Goal: Task Accomplishment & Management: Manage account settings

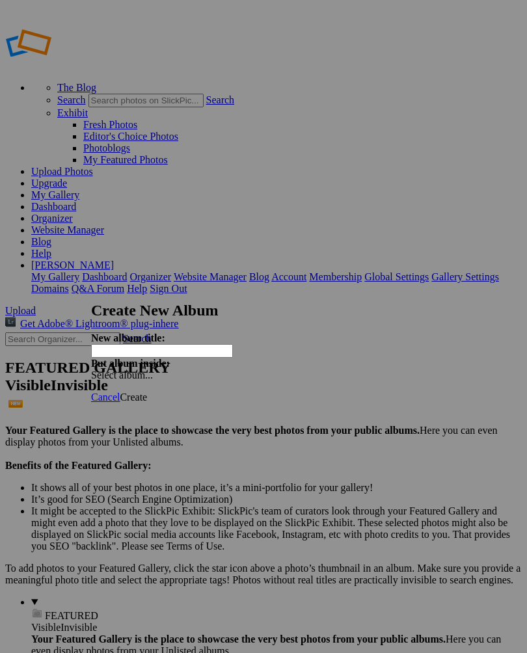
click at [120, 392] on span "Cancel" at bounding box center [105, 397] width 29 height 11
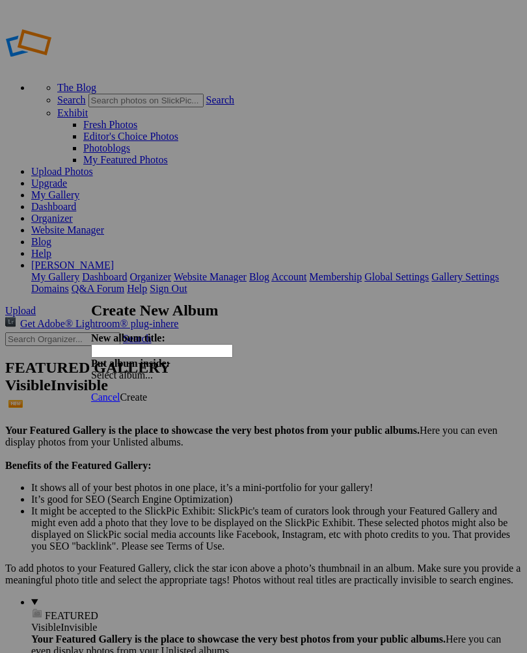
click at [181, 344] on input "text" at bounding box center [162, 351] width 142 height 14
type input "Bison"
click at [228, 370] on div "Select album..." at bounding box center [159, 376] width 137 height 12
click at [316, 400] on link "Ok" at bounding box center [322, 394] width 13 height 11
click at [147, 392] on span "Create" at bounding box center [133, 397] width 27 height 11
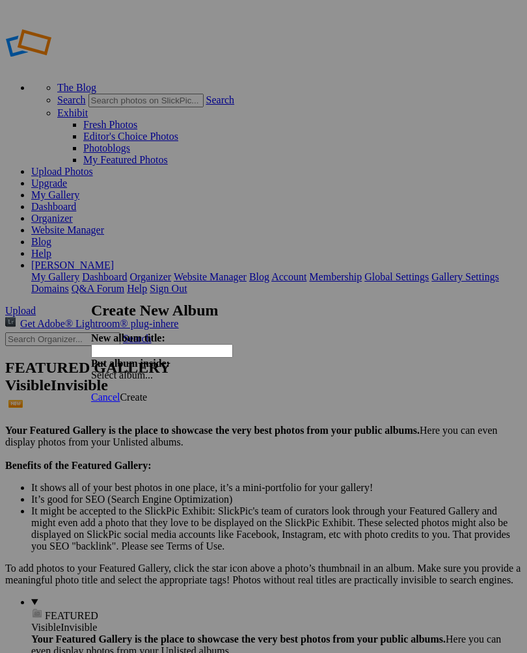
click at [120, 392] on span "Cancel" at bounding box center [105, 397] width 29 height 11
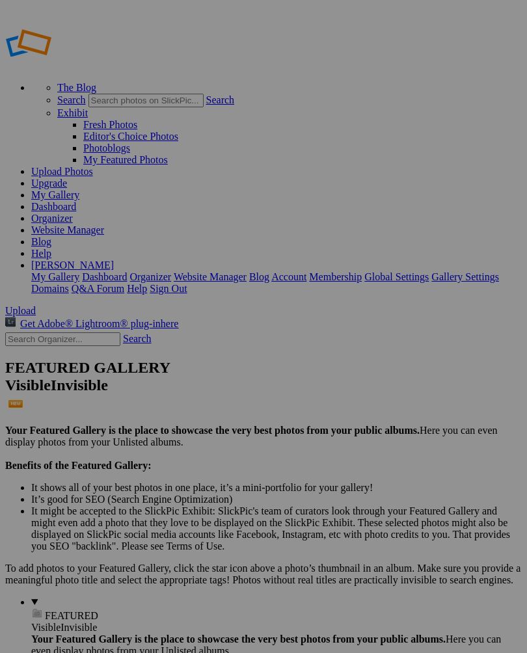
click at [36, 305] on span "Upload" at bounding box center [20, 310] width 31 height 11
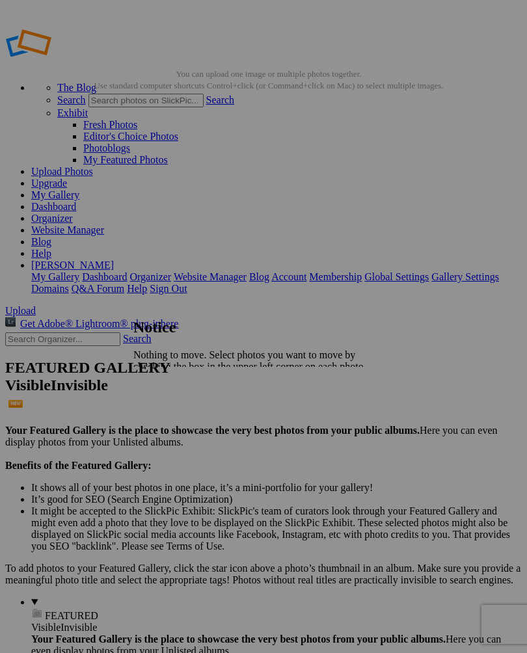
click at [157, 395] on span "Close" at bounding box center [144, 400] width 23 height 11
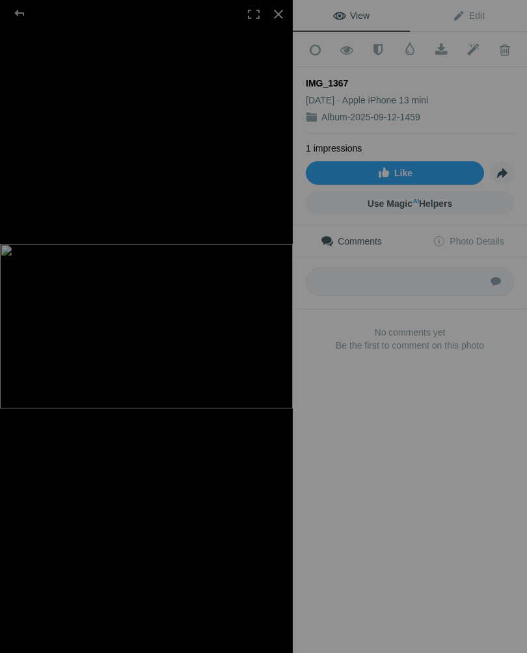
click at [431, 191] on link "Use Magic AI Helpers" at bounding box center [410, 202] width 208 height 23
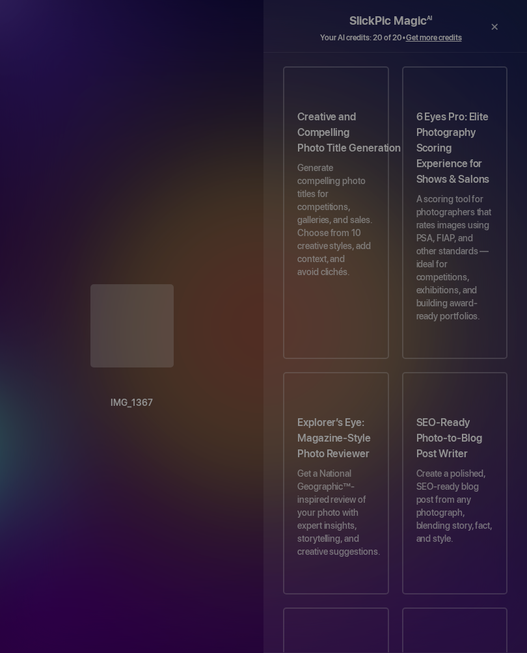
scroll to position [112, 0]
click at [471, 281] on p "A scoring tool for photographers that rates images using PSA, FIAP, and other s…" at bounding box center [455, 263] width 77 height 143
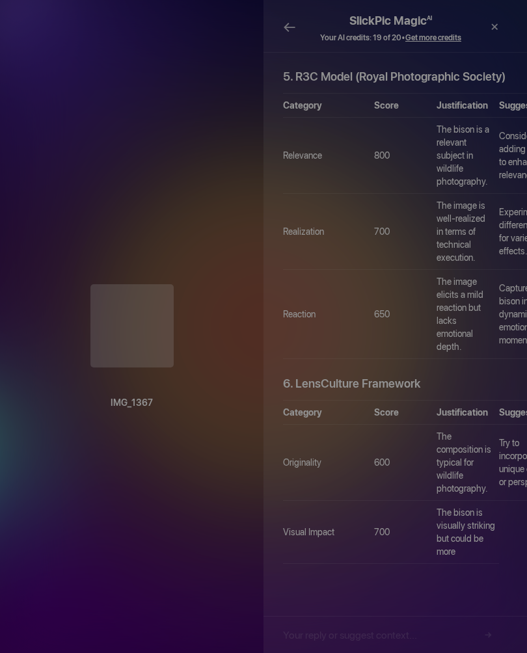
scroll to position [1795, 0]
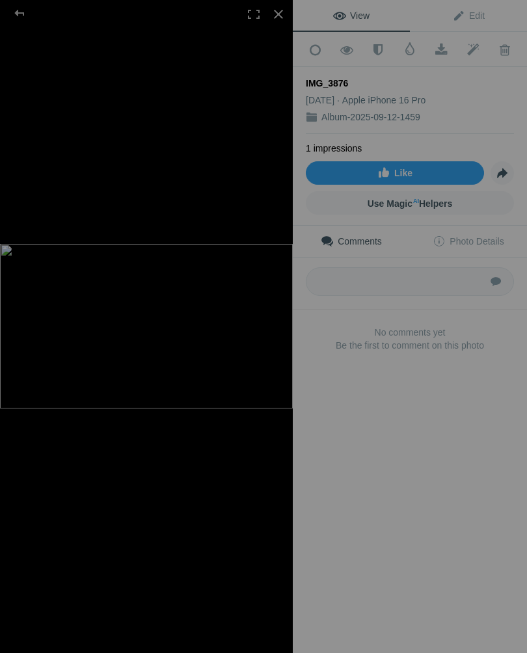
click at [465, 16] on span "Edit" at bounding box center [468, 15] width 33 height 10
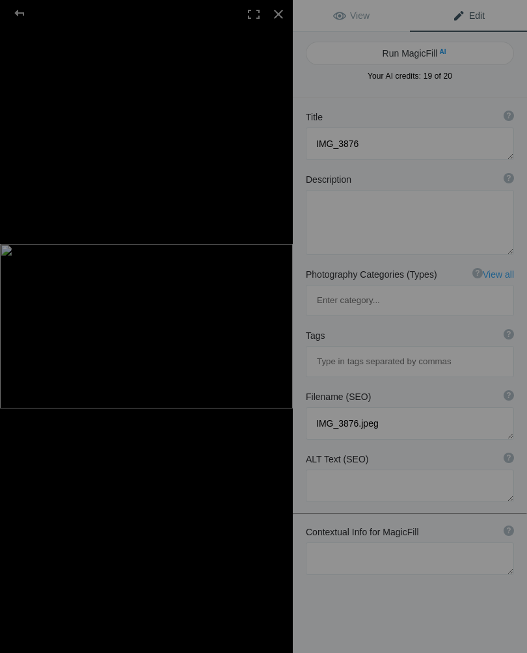
click at [372, 7] on link "View" at bounding box center [351, 15] width 117 height 31
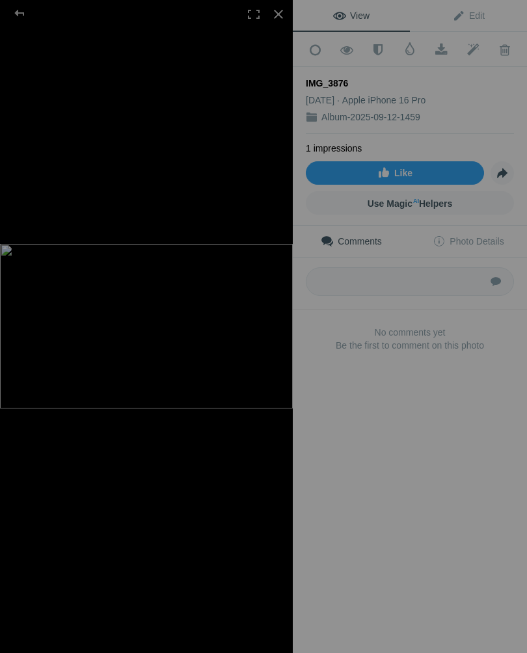
click at [442, 201] on span "Use Magic AI Helpers" at bounding box center [410, 203] width 85 height 10
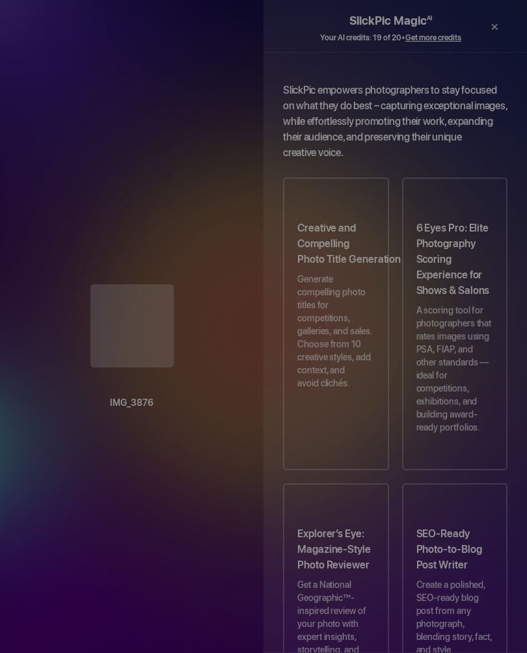
click at [433, 527] on h3 "SEO-Ready Photo-to-Blog Post Writer" at bounding box center [455, 553] width 77 height 52
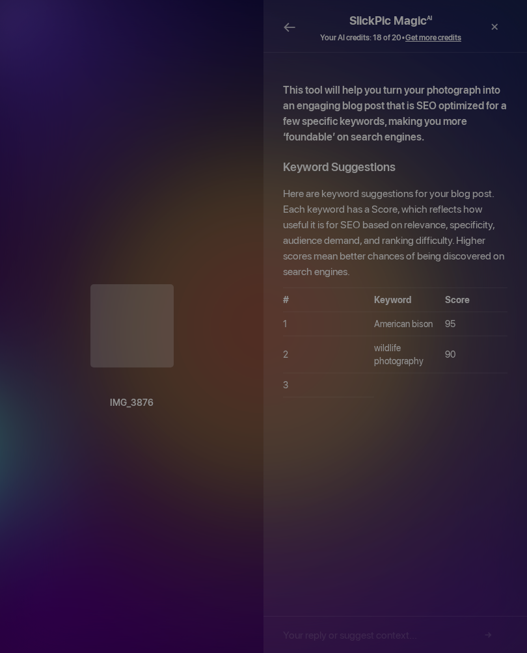
click at [292, 15] on div "←" at bounding box center [296, 27] width 26 height 39
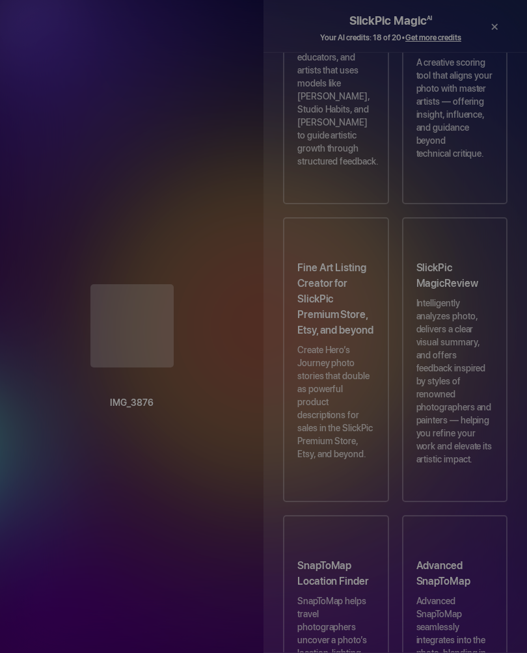
scroll to position [1265, 0]
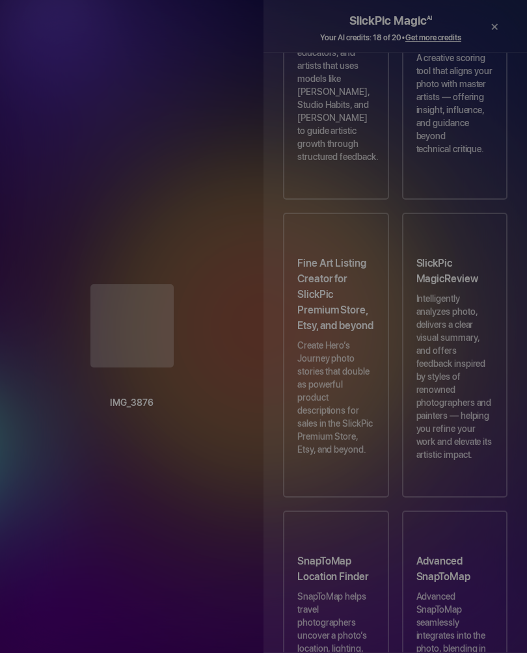
click at [491, 29] on div "×" at bounding box center [495, 27] width 26 height 39
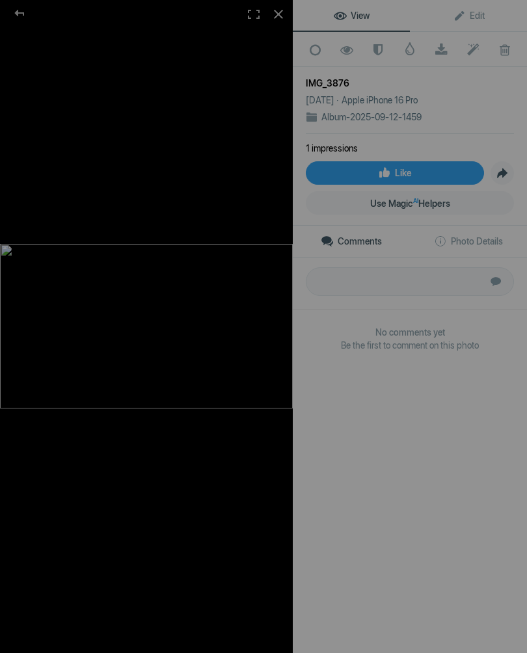
click at [433, 201] on span "Use Magic AI Helpers" at bounding box center [410, 203] width 80 height 10
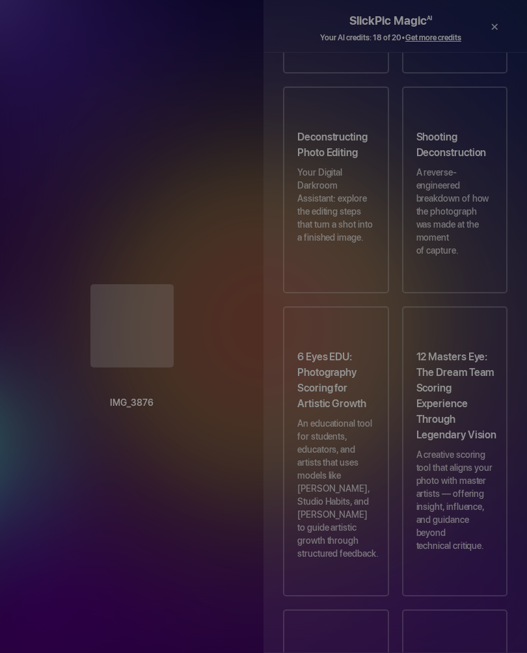
scroll to position [888, 0]
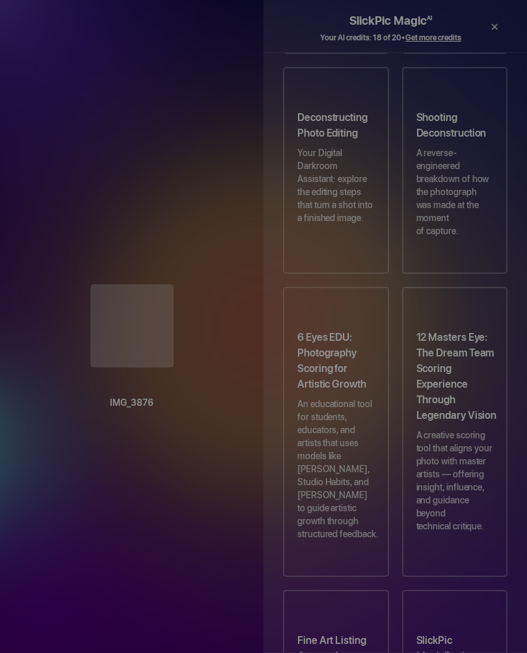
click at [348, 177] on p "Your Digital Darkroom Assistant: explore the editing steps that turn a shot int…" at bounding box center [335, 191] width 77 height 91
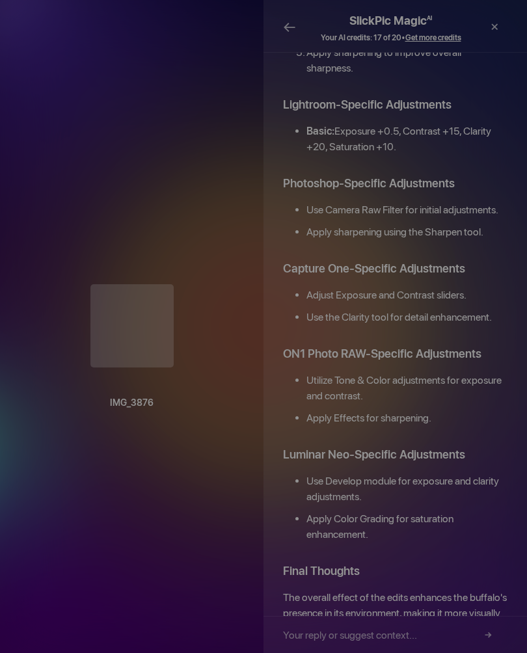
scroll to position [582, 0]
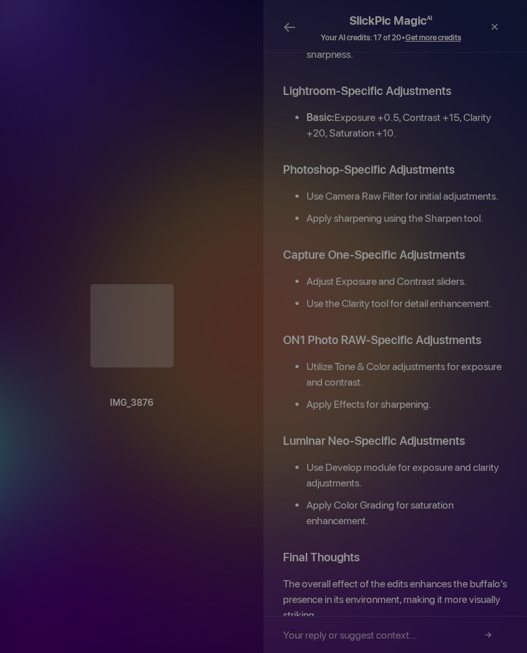
click at [482, 626] on button "→" at bounding box center [488, 635] width 21 height 21
click at [377, 627] on input "text" at bounding box center [390, 635] width 215 height 36
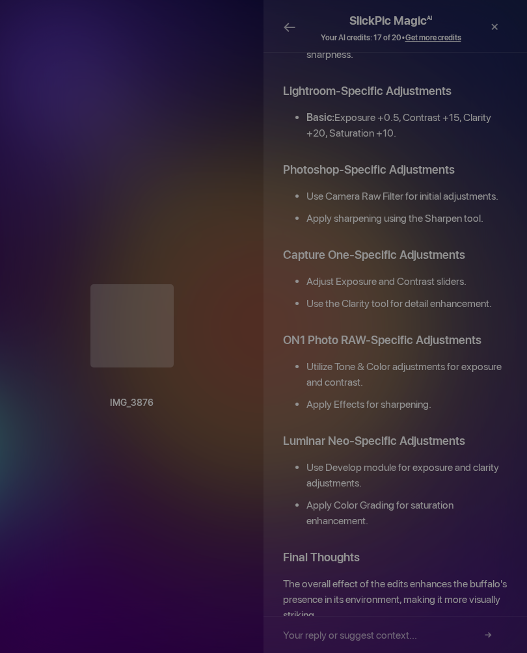
scroll to position [25, 0]
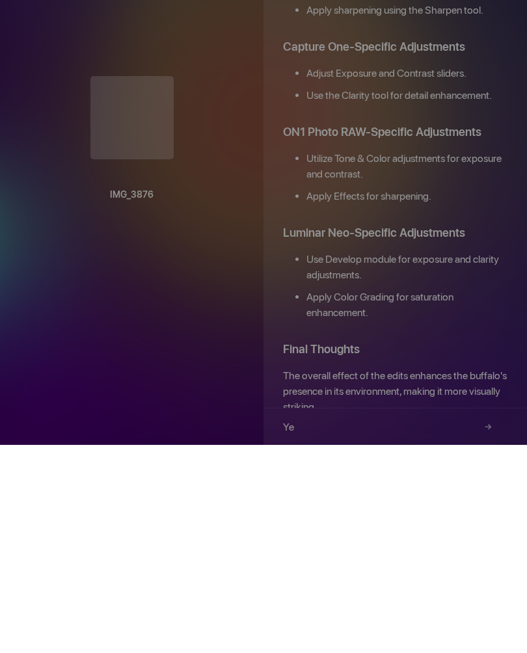
type input "Yes"
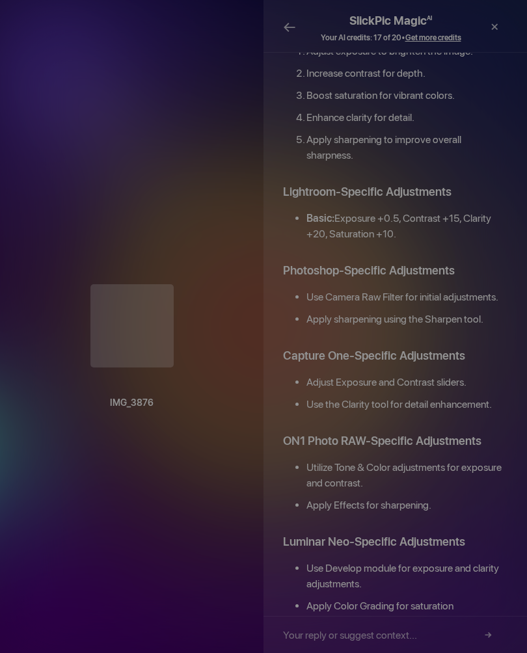
scroll to position [1729, 0]
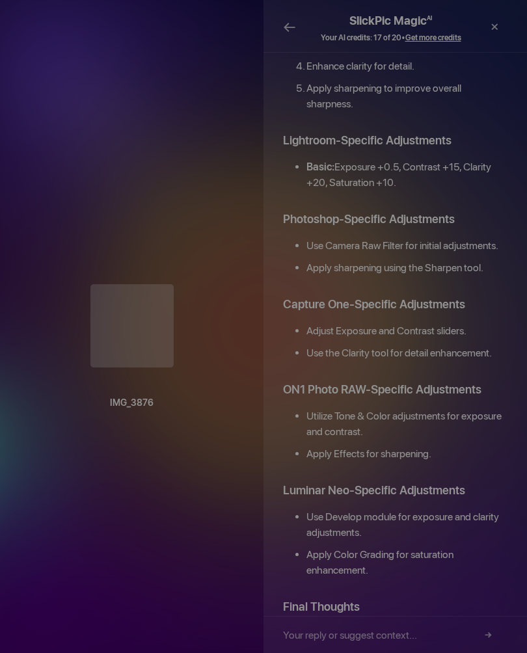
click at [164, 338] on div at bounding box center [132, 327] width 212 height 86
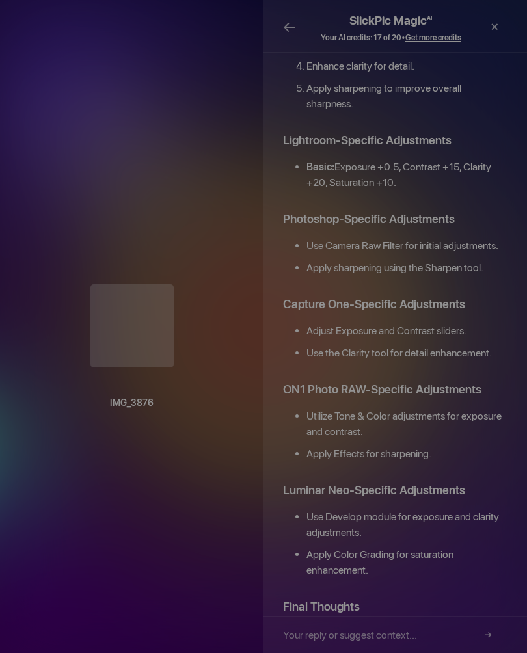
click at [163, 335] on div at bounding box center [132, 327] width 212 height 86
click at [180, 346] on div at bounding box center [132, 327] width 212 height 86
click at [493, 25] on div "×" at bounding box center [495, 27] width 26 height 39
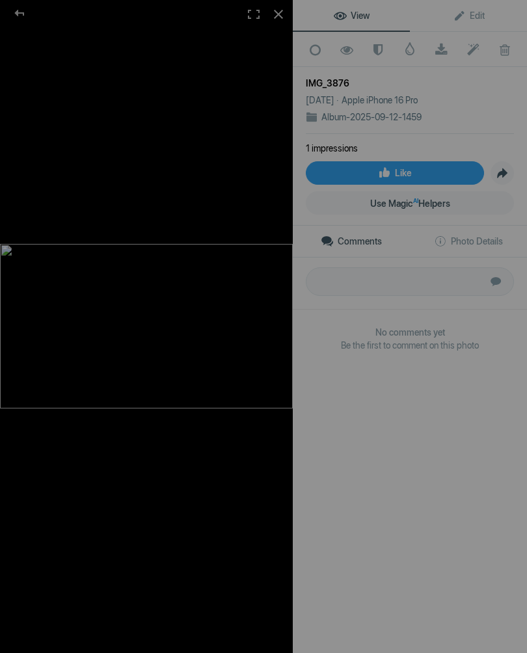
click at [469, 44] on span at bounding box center [474, 50] width 32 height 13
click at [447, 44] on span at bounding box center [442, 50] width 32 height 13
click at [407, 43] on span at bounding box center [410, 48] width 13 height 13
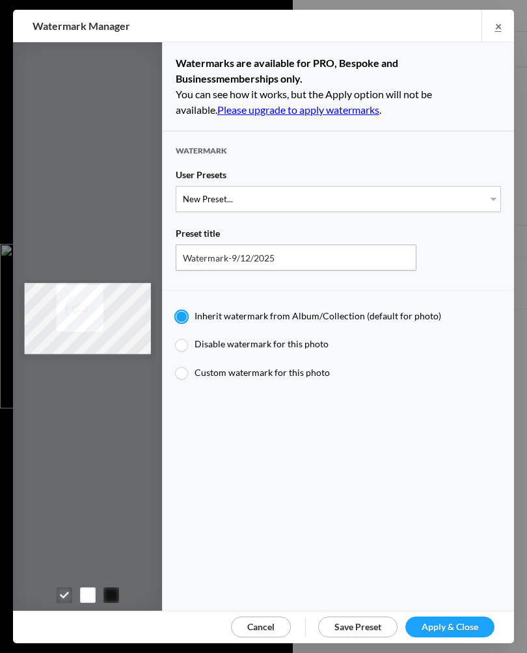
click at [139, 430] on div at bounding box center [88, 326] width 150 height 569
click at [266, 623] on span "Cancel" at bounding box center [260, 627] width 27 height 11
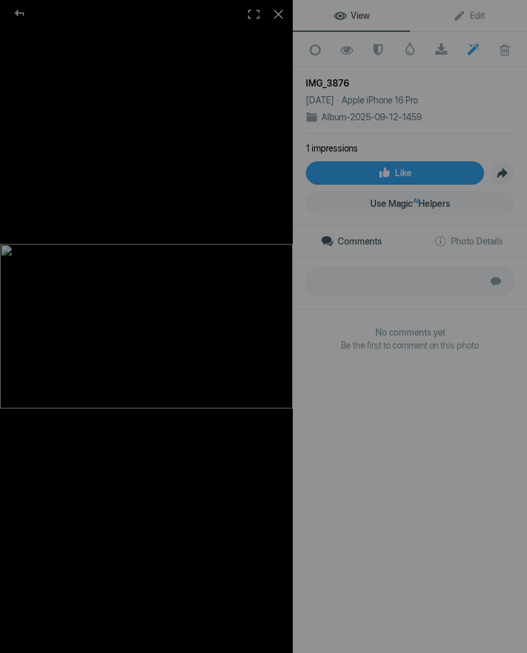
click at [347, 45] on span at bounding box center [347, 50] width 32 height 13
click at [352, 40] on link "Hide from Public View Unhide from Public View" at bounding box center [347, 49] width 32 height 33
click at [247, 160] on div at bounding box center [146, 326] width 293 height 653
click at [257, 44] on div at bounding box center [146, 326] width 293 height 653
click at [8, 19] on div at bounding box center [19, 13] width 47 height 26
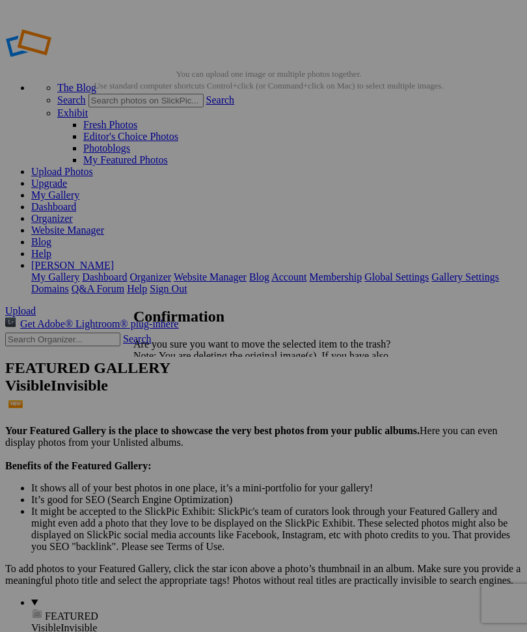
click at [177, 402] on link "Yes" at bounding box center [169, 401] width 15 height 11
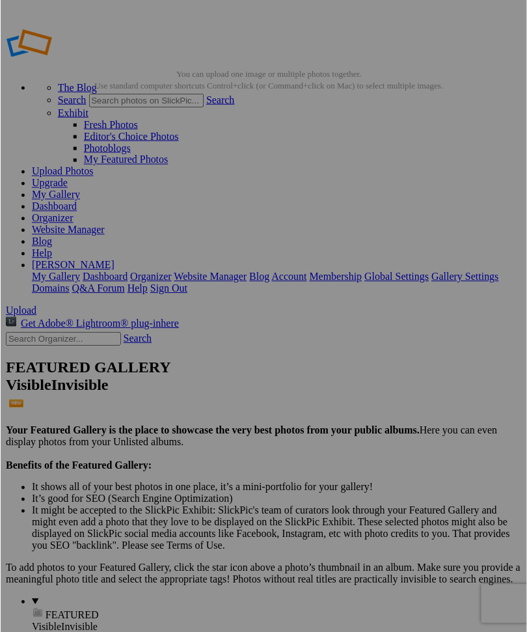
scroll to position [2, 0]
